Goal: Complete application form: Complete application form

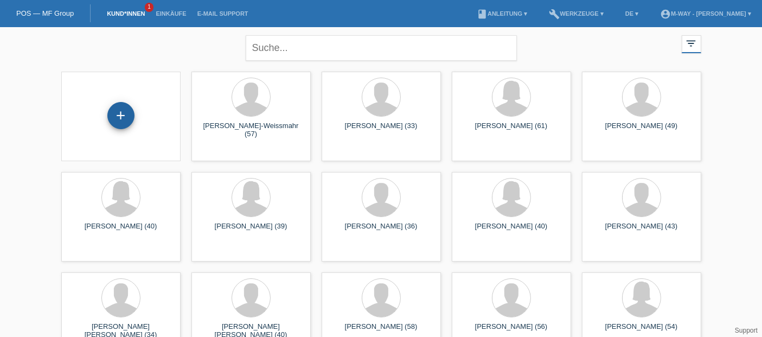
click at [118, 113] on div "+" at bounding box center [120, 115] width 27 height 27
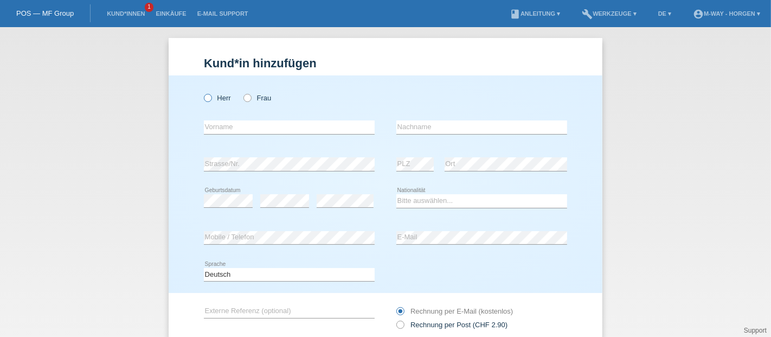
click at [209, 101] on label "Herr" at bounding box center [217, 98] width 27 height 8
click at [209, 101] on input "Herr" at bounding box center [207, 97] width 7 height 7
radio input "true"
click at [222, 123] on input "text" at bounding box center [289, 127] width 171 height 14
type input "Andras"
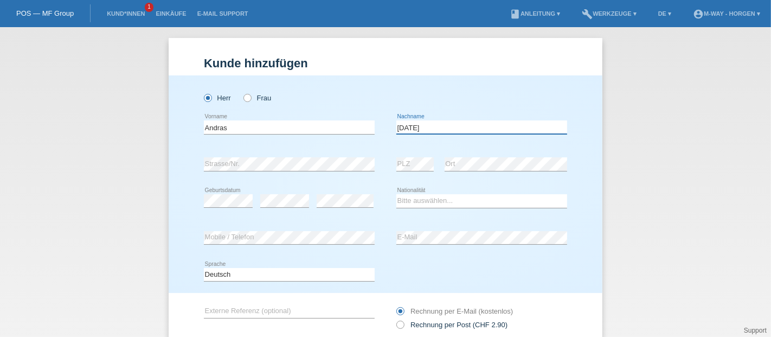
type input "[DATE]"
click at [401, 195] on select "Bitte auswählen... Schweiz Deutschland Liechtenstein Österreich ------------ Af…" at bounding box center [481, 200] width 171 height 13
select select "HU"
click at [396, 194] on select "Bitte auswählen... Schweiz Deutschland Liechtenstein Österreich ------------ Af…" at bounding box center [481, 200] width 171 height 13
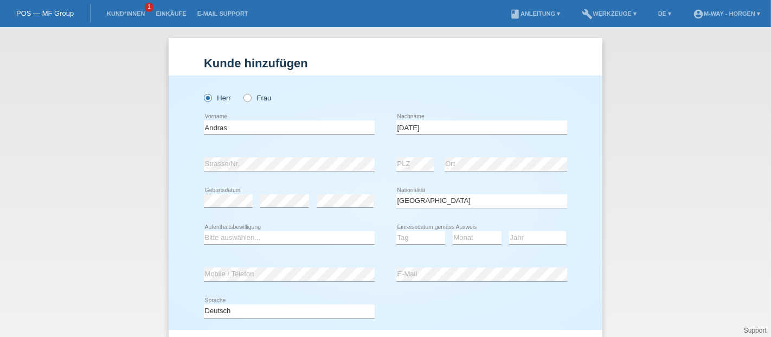
click at [243, 230] on div "Bitte auswählen... C B B - Flüchtlingsstatus Andere error Aufenthaltsbewilligung" at bounding box center [289, 238] width 171 height 37
click at [243, 233] on select "Bitte auswählen... C B B - Flüchtlingsstatus Andere" at bounding box center [289, 237] width 171 height 13
select select "B"
click at [204, 231] on select "Bitte auswählen... C B B - Flüchtlingsstatus Andere" at bounding box center [289, 237] width 171 height 13
click at [422, 233] on select "Tag 01 02 03 04 05 06 07 08 09 10 11" at bounding box center [420, 237] width 49 height 13
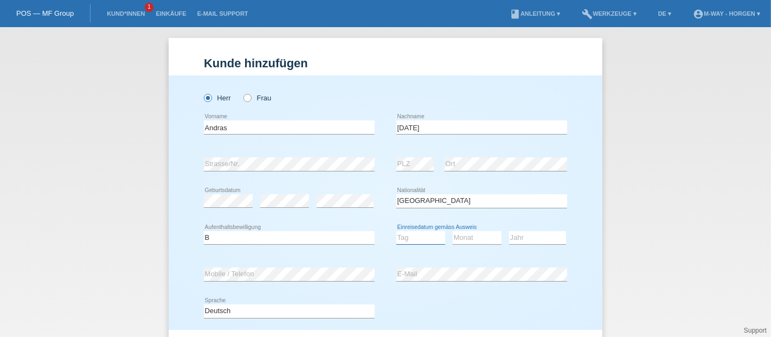
select select "03"
click at [396, 231] on select "Tag 01 02 03 04 05 06 07 08 09 10 11" at bounding box center [420, 237] width 49 height 13
click at [453, 243] on select "Monat 01 02 03 04 05 06 07 08 09 10 11" at bounding box center [477, 237] width 49 height 13
select select "04"
click at [453, 231] on select "Monat 01 02 03 04 05 06 07 08 09 10 11" at bounding box center [477, 237] width 49 height 13
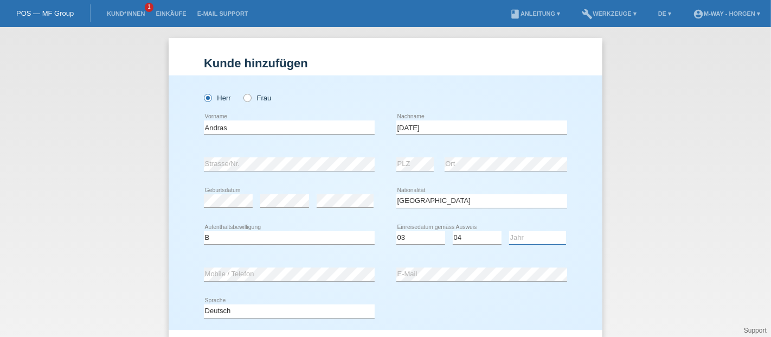
click at [513, 236] on select "Jahr 2025 2024 2023 2022 2021 2020 2019 2018 2017 2016 2015 2014 2013 2012 2011…" at bounding box center [537, 237] width 57 height 13
select select "2025"
click at [509, 231] on select "Jahr 2025 2024 2023 2022 2021 2020 2019 2018 2017 2016 2015 2014 2013 2012 2011…" at bounding box center [537, 237] width 57 height 13
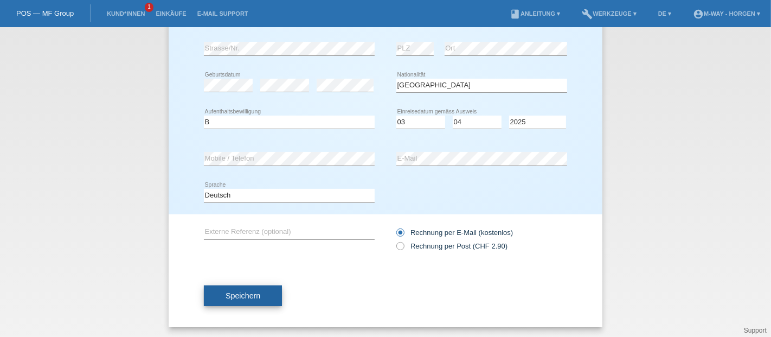
click at [210, 298] on button "Speichern" at bounding box center [243, 295] width 78 height 21
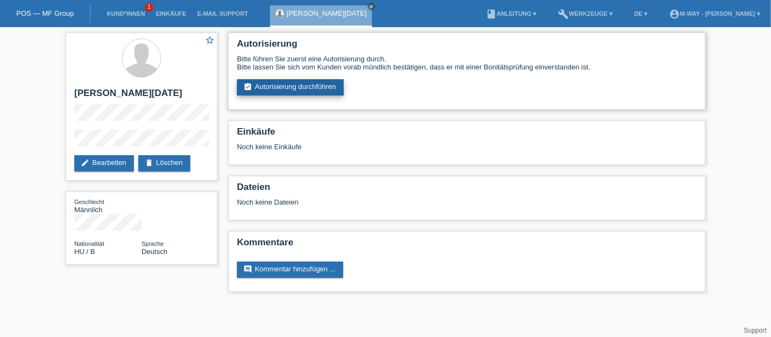
click at [280, 87] on link "assignment_turned_in Autorisierung durchführen" at bounding box center [290, 87] width 107 height 16
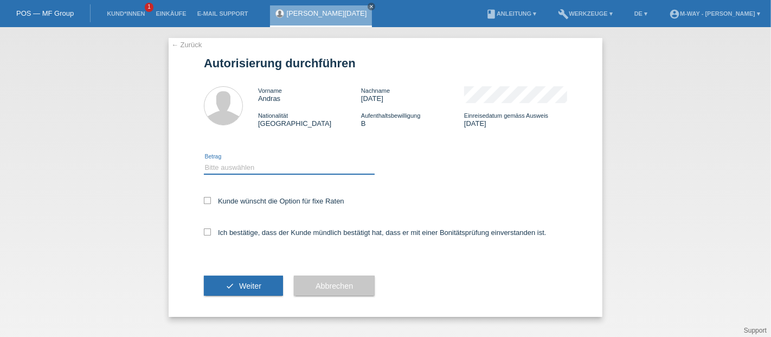
click at [237, 165] on select "Bitte auswählen CHF 1.00 - CHF 499.00 CHF 500.00 - CHF 1'999.00 CHF 2'000.00 - …" at bounding box center [289, 166] width 171 height 13
select select "3"
click at [204, 161] on select "Bitte auswählen CHF 1.00 - CHF 499.00 CHF 500.00 - CHF 1'999.00 CHF 2'000.00 - …" at bounding box center [289, 166] width 171 height 13
click at [207, 209] on div "Kunde wünscht die Option für fixe Raten" at bounding box center [385, 201] width 363 height 31
click at [206, 202] on icon at bounding box center [207, 200] width 7 height 7
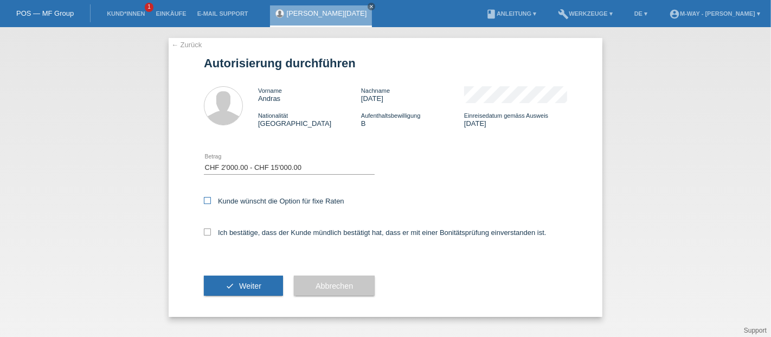
click at [206, 202] on input "Kunde wünscht die Option für fixe Raten" at bounding box center [207, 200] width 7 height 7
checkbox input "true"
click at [207, 235] on icon at bounding box center [207, 231] width 7 height 7
click at [207, 235] on input "Ich bestätige, dass der Kunde mündlich bestätigt hat, dass er mit einer Bonität…" at bounding box center [207, 231] width 7 height 7
checkbox input "true"
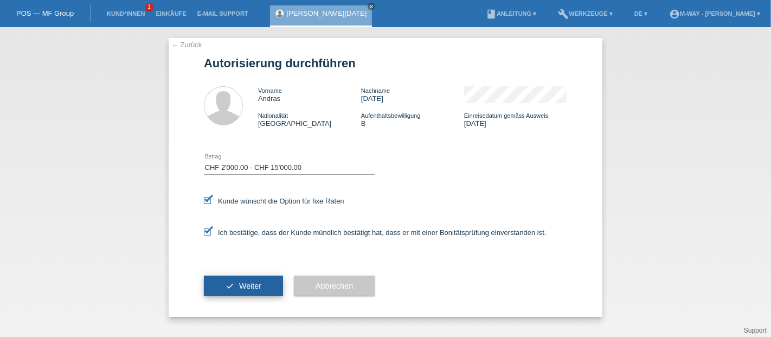
click at [239, 290] on button "check Weiter" at bounding box center [243, 285] width 79 height 21
